Goal: Transaction & Acquisition: Purchase product/service

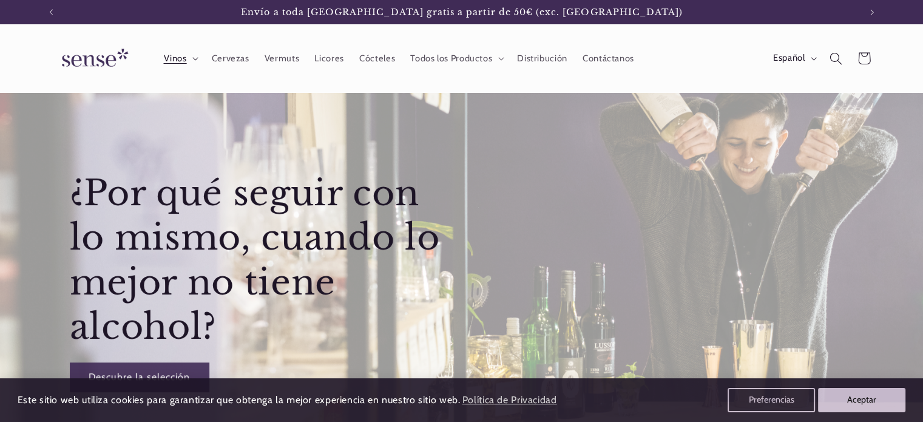
click at [175, 60] on span "Vinos" at bounding box center [174, 59] width 23 height 12
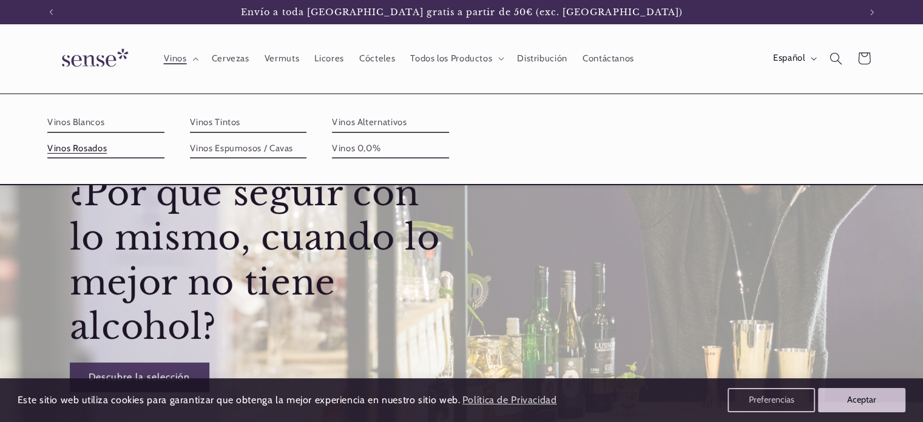
click at [87, 148] on link "Vinos Rosados" at bounding box center [105, 148] width 117 height 19
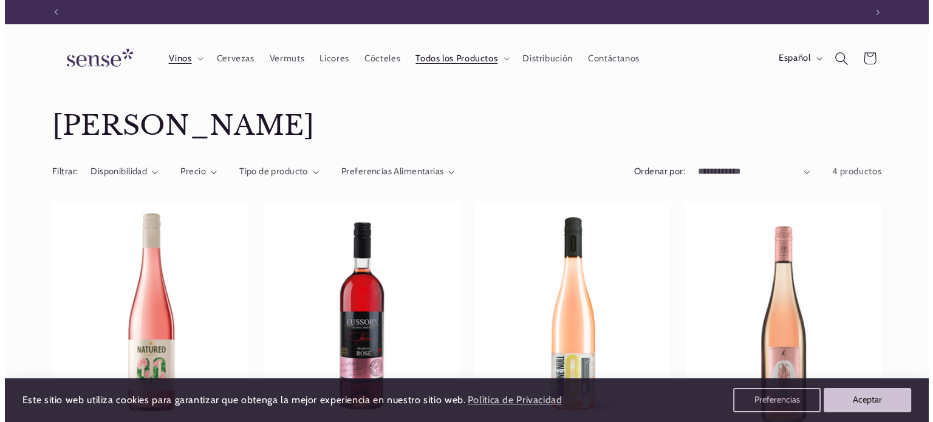
scroll to position [0, 809]
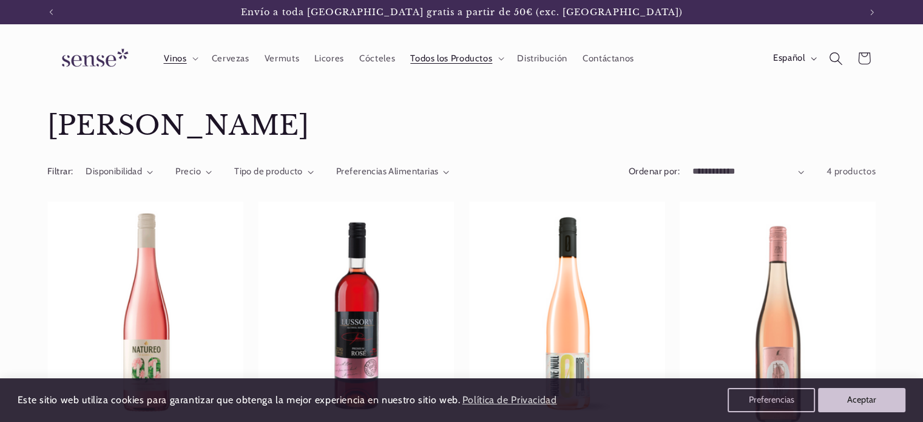
click at [834, 55] on icon "Búsqueda" at bounding box center [836, 58] width 13 height 13
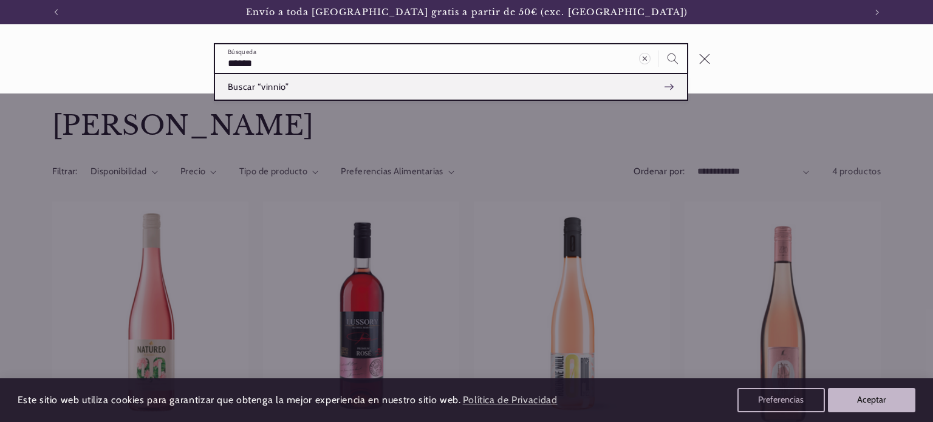
type input "******"
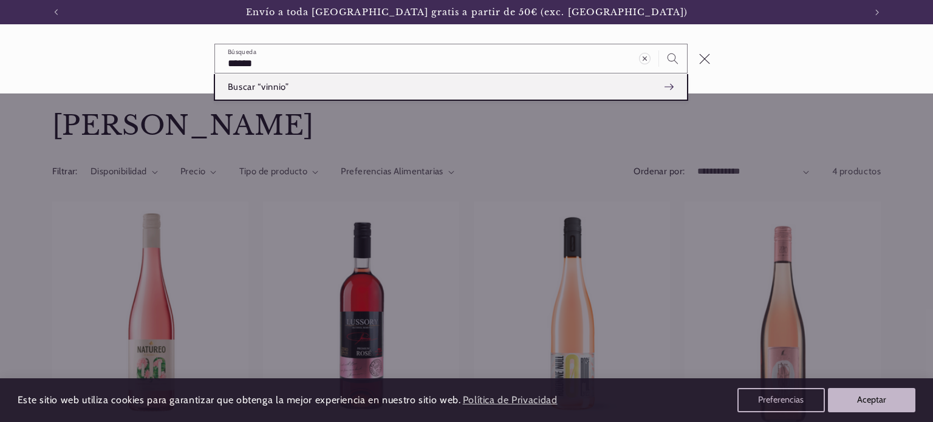
click at [670, 91] on icon "Búsqueda" at bounding box center [668, 86] width 9 height 9
